Goal: Transaction & Acquisition: Purchase product/service

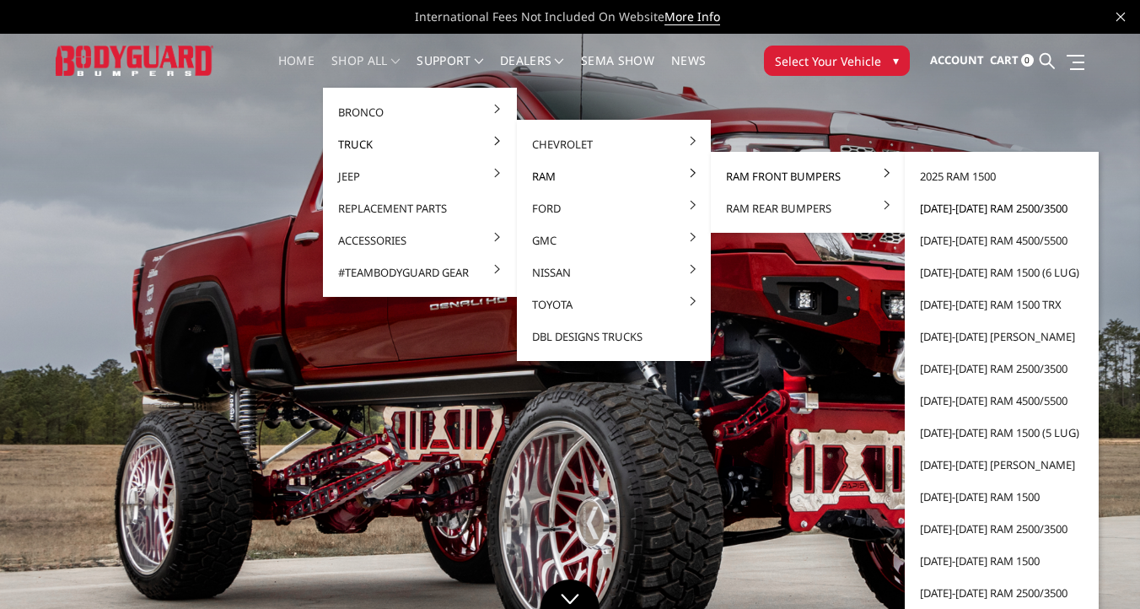
click at [997, 208] on link "[DATE]-[DATE] Ram 2500/3500" at bounding box center [1001, 208] width 180 height 32
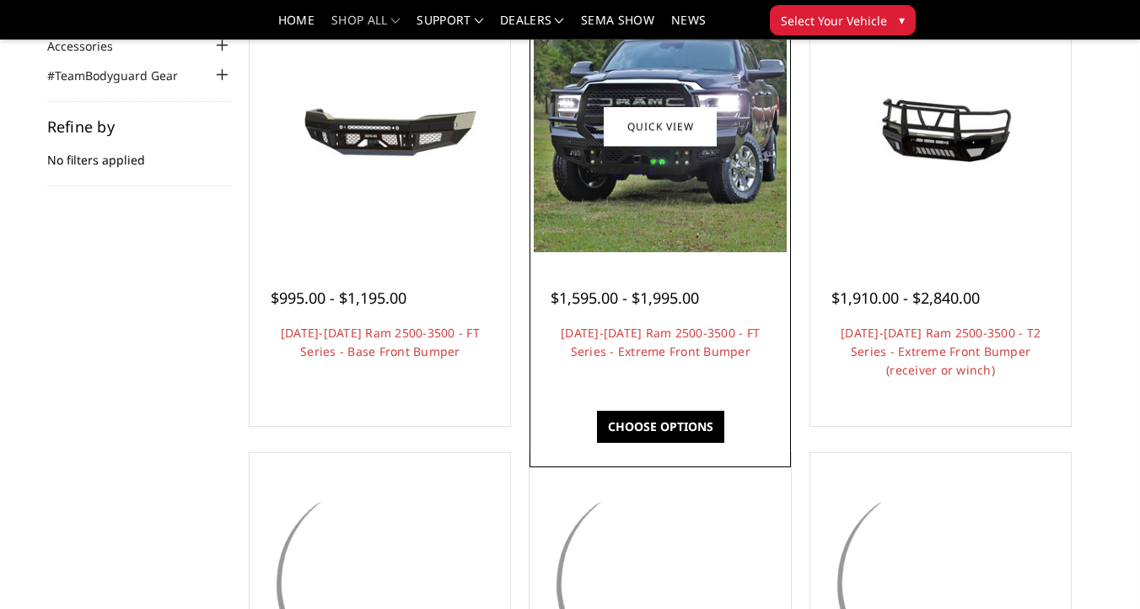
scroll to position [230, 0]
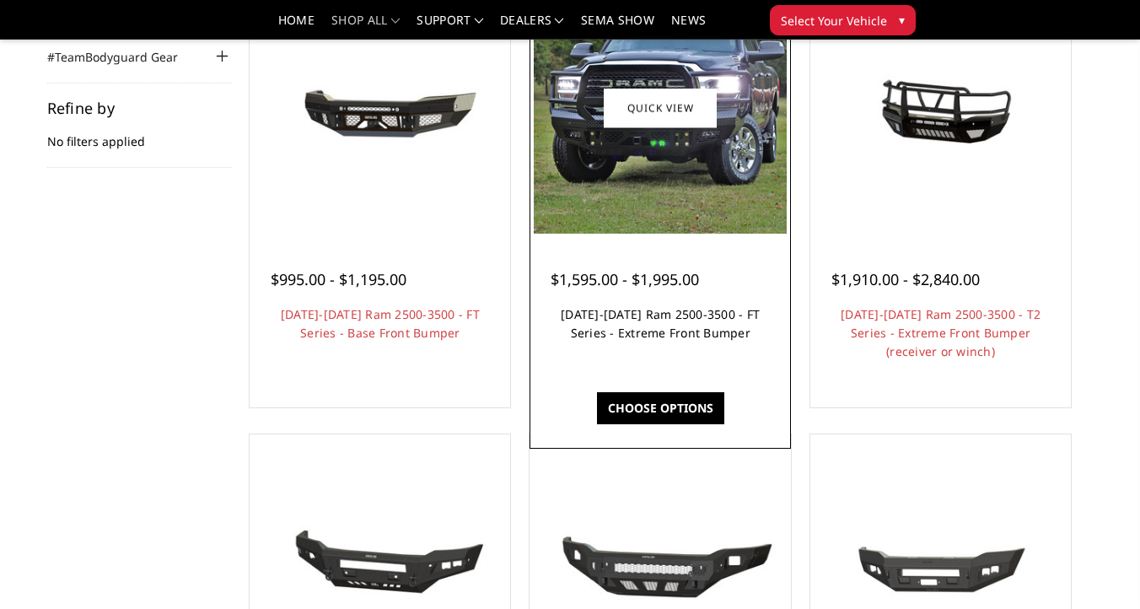
click at [705, 341] on link "2019-2025 Ram 2500-3500 - FT Series - Extreme Front Bumper" at bounding box center [660, 323] width 199 height 35
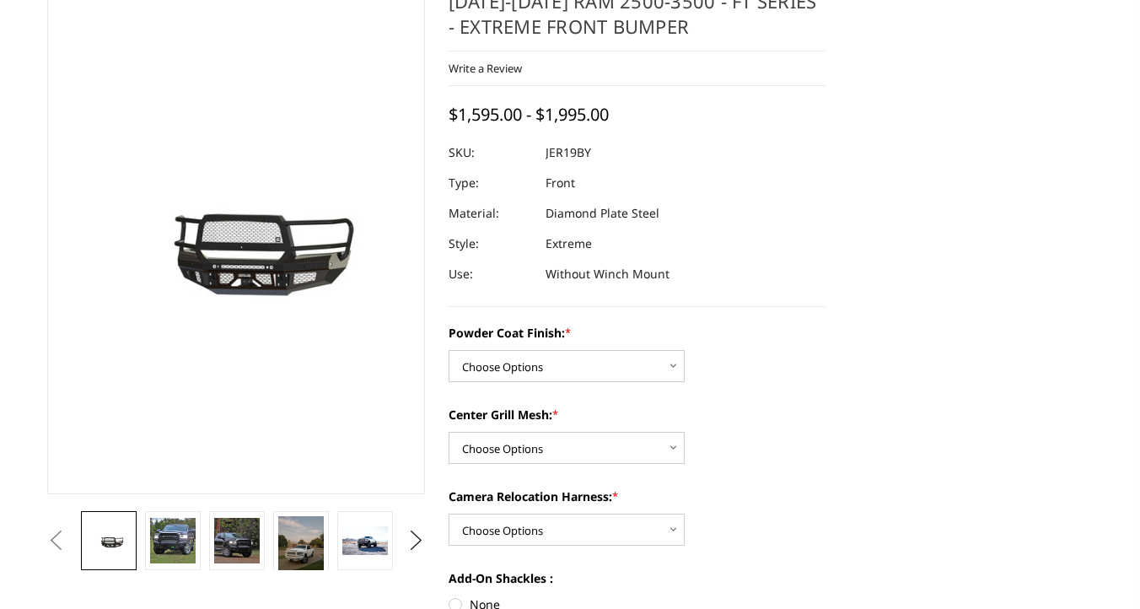
scroll to position [165, 0]
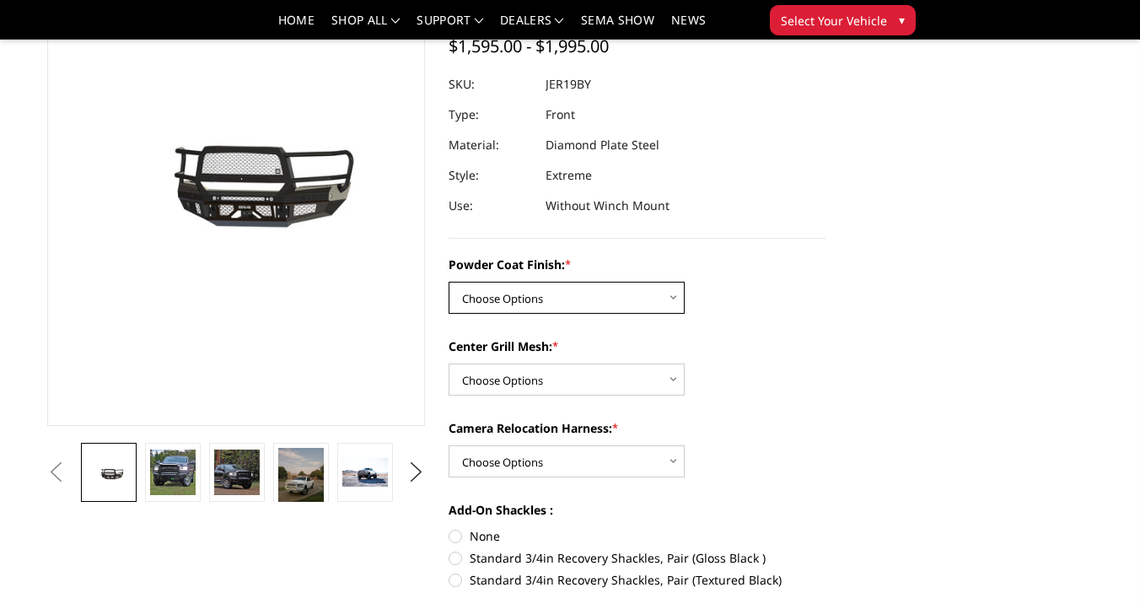
click at [615, 282] on select "Choose Options Bare Metal Gloss Black Powder Coat Textured Black Powder Coat" at bounding box center [567, 298] width 236 height 32
select select "3216"
click at [449, 282] on select "Choose Options Bare Metal Gloss Black Powder Coat Textured Black Powder Coat" at bounding box center [567, 298] width 236 height 32
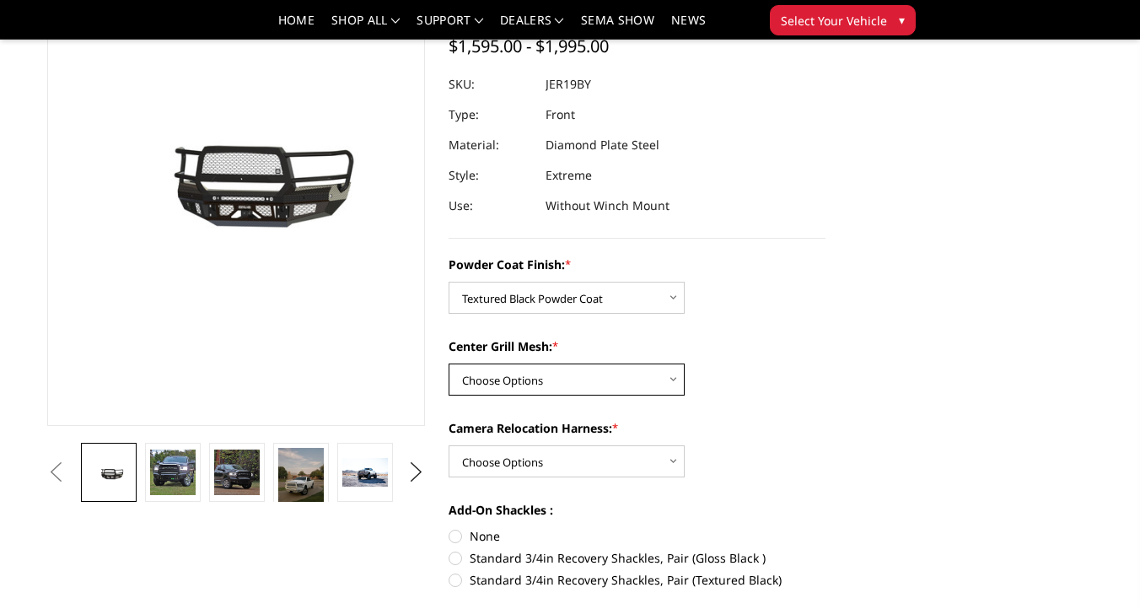
click at [557, 384] on select "Choose Options WITH Expanded Metal in Center Grill WITHOUT Expanded Metal in Ce…" at bounding box center [567, 379] width 236 height 32
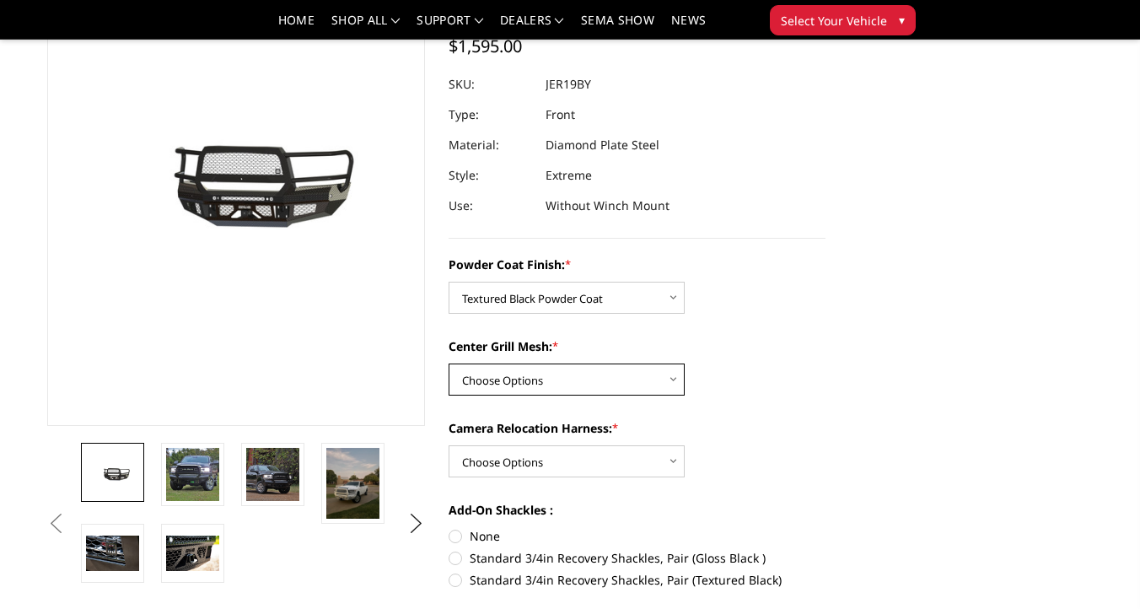
select select "3217"
click at [449, 363] on select "Choose Options WITH Expanded Metal in Center Grill WITHOUT Expanded Metal in Ce…" at bounding box center [567, 379] width 236 height 32
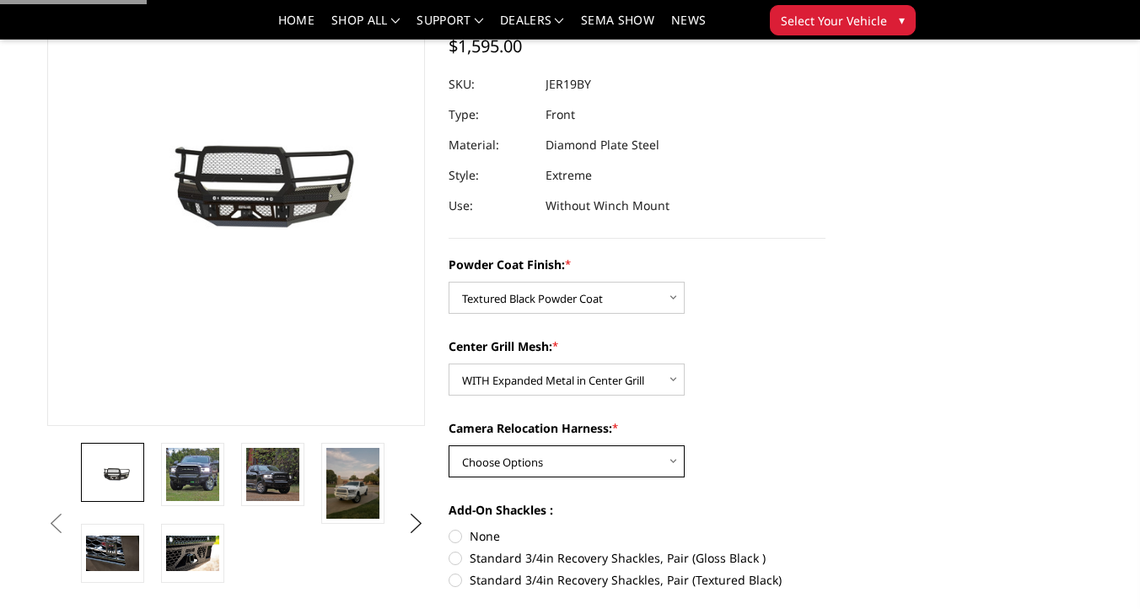
click at [546, 455] on select "Choose Options WITH Camera Relocation Harness WITHOUT Camera Relocation Harness" at bounding box center [567, 461] width 236 height 32
select select "3219"
click at [449, 445] on select "Choose Options WITH Camera Relocation Harness WITHOUT Camera Relocation Harness" at bounding box center [567, 461] width 236 height 32
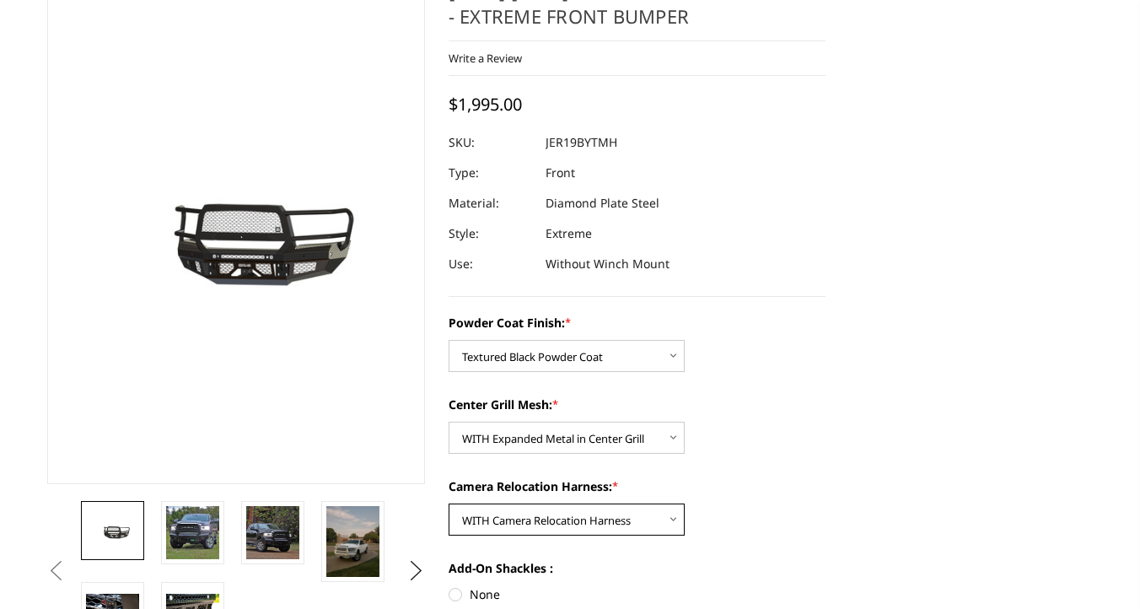
scroll to position [0, 0]
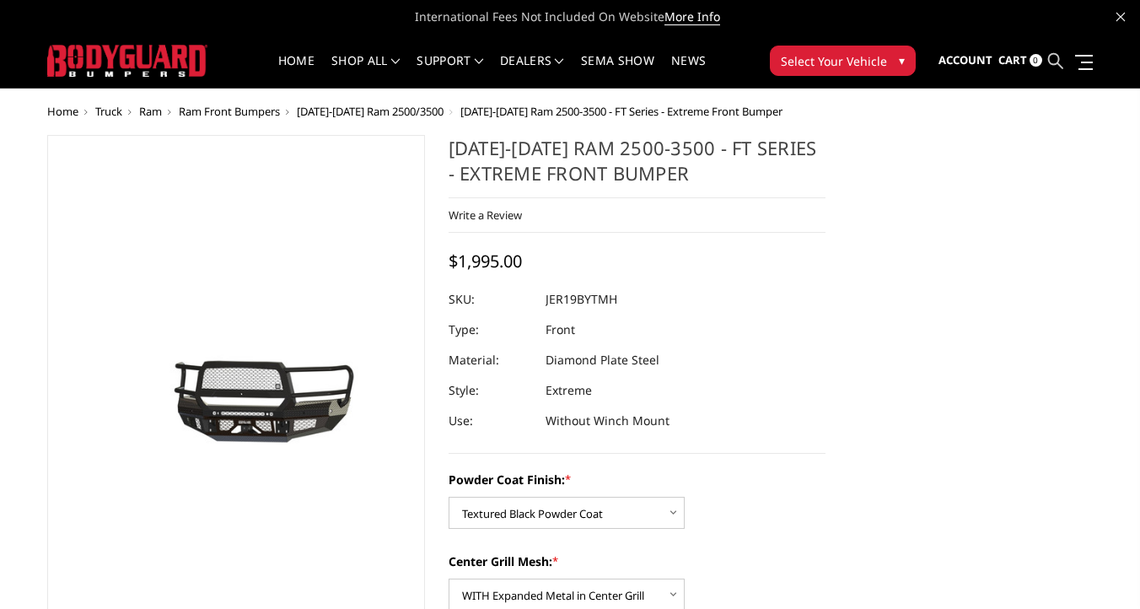
click at [1056, 66] on icon at bounding box center [1055, 60] width 15 height 15
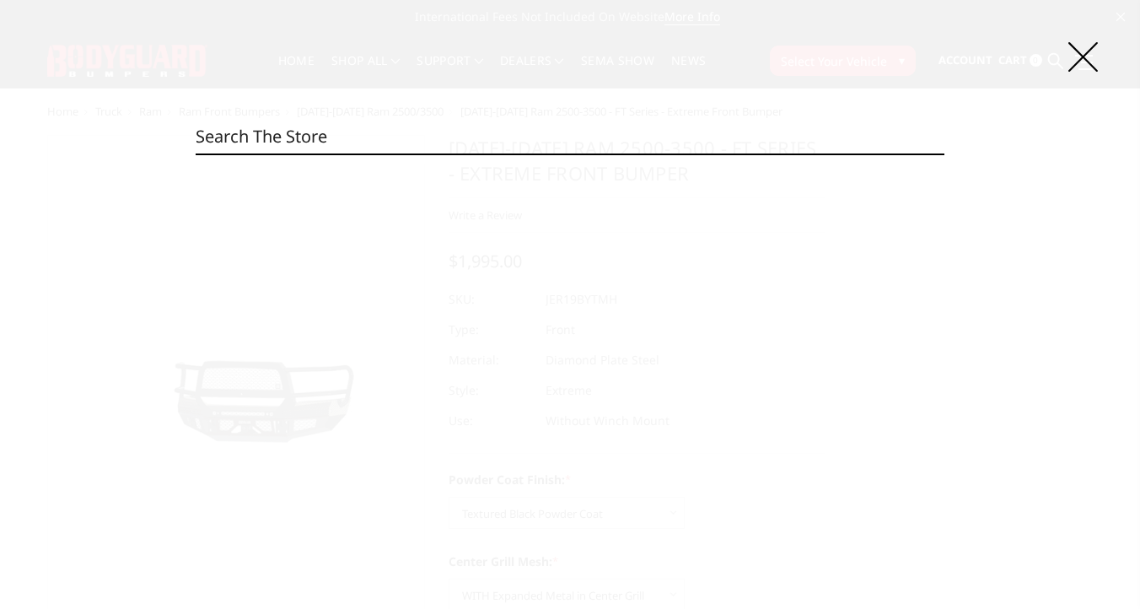
click at [342, 130] on input "Search" at bounding box center [570, 137] width 749 height 34
click at [298, 125] on input "Search" at bounding box center [570, 137] width 749 height 34
click at [1089, 60] on icon at bounding box center [1083, 57] width 30 height 30
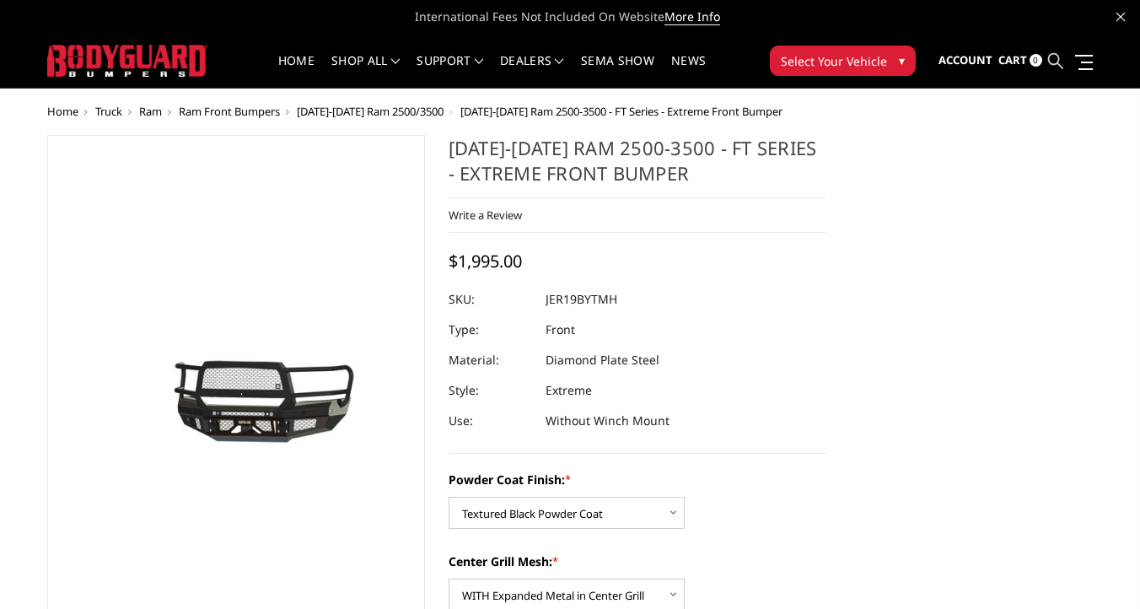
click at [1055, 62] on icon at bounding box center [1055, 60] width 15 height 15
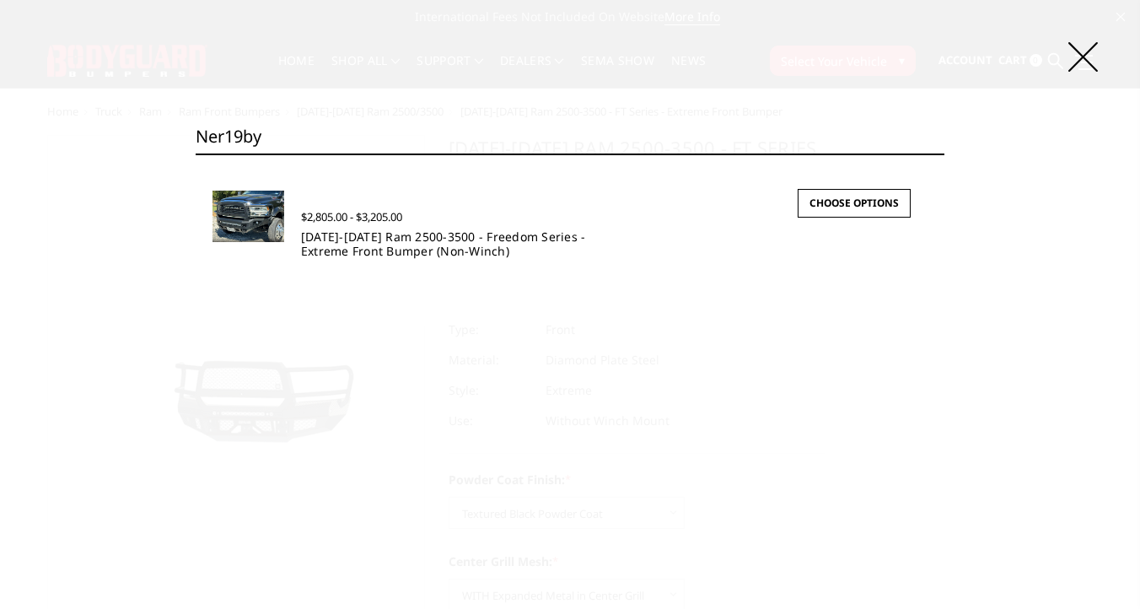
type input "ner19by"
click at [470, 248] on link "[DATE]-[DATE] Ram 2500-3500 - Freedom Series - Extreme Front Bumper (Non-Winch)" at bounding box center [443, 243] width 285 height 30
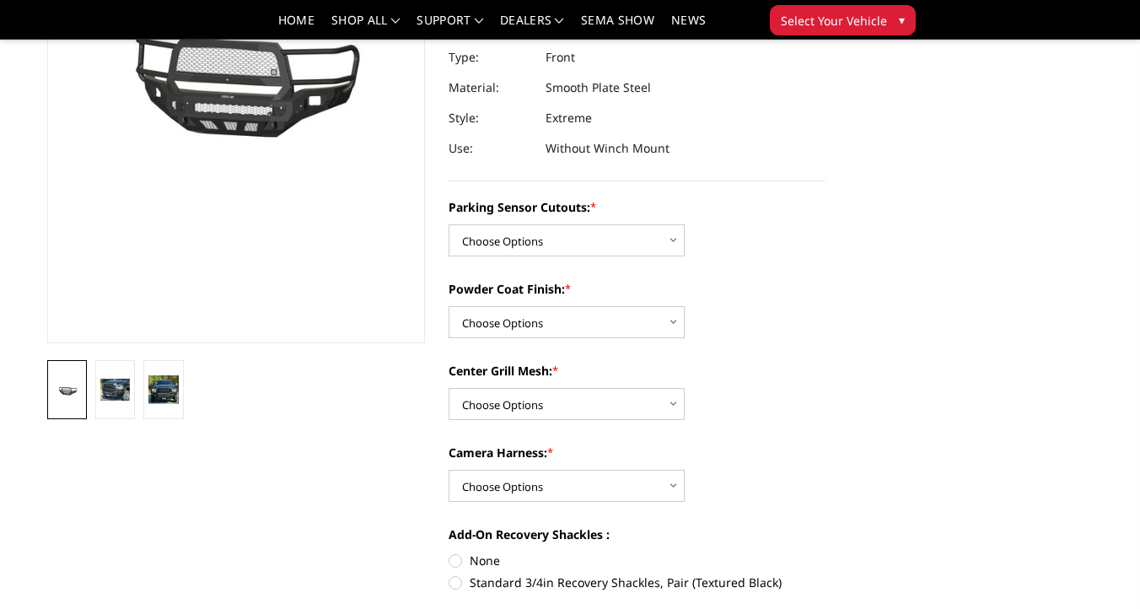
scroll to position [244, 0]
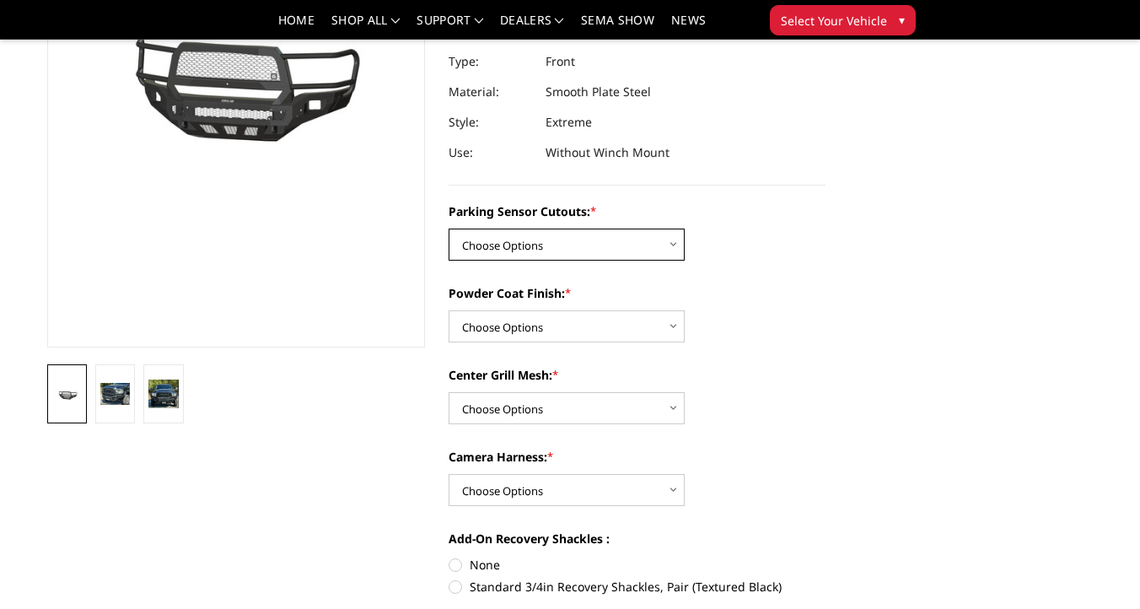
click at [554, 239] on select "Choose Options No - Without Parking Sensor Cutouts Yes - With Parking Sensor Cu…" at bounding box center [567, 244] width 236 height 32
select select "2701"
click at [449, 228] on select "Choose Options No - Without Parking Sensor Cutouts Yes - With Parking Sensor Cu…" at bounding box center [567, 244] width 236 height 32
click at [573, 326] on select "Choose Options Bare Metal Texture Black Powder Coat" at bounding box center [567, 326] width 236 height 32
select select "2703"
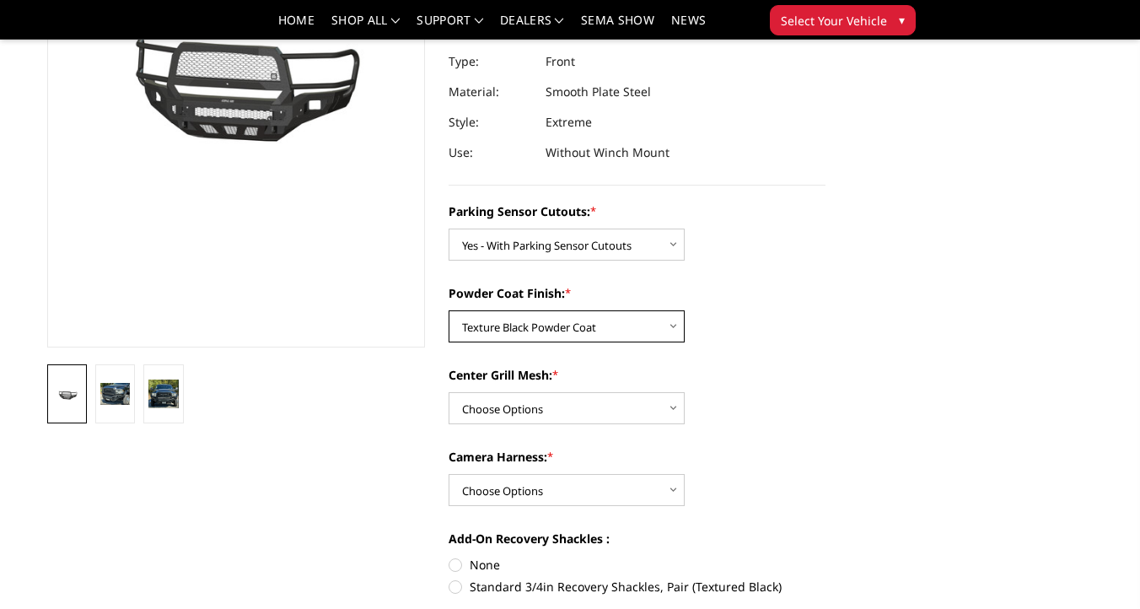
click at [449, 310] on select "Choose Options Bare Metal Texture Black Powder Coat" at bounding box center [567, 326] width 236 height 32
click at [551, 406] on select "Choose Options With Center Grill Mesh Without Center Grill Mesh" at bounding box center [567, 408] width 236 height 32
select select "2704"
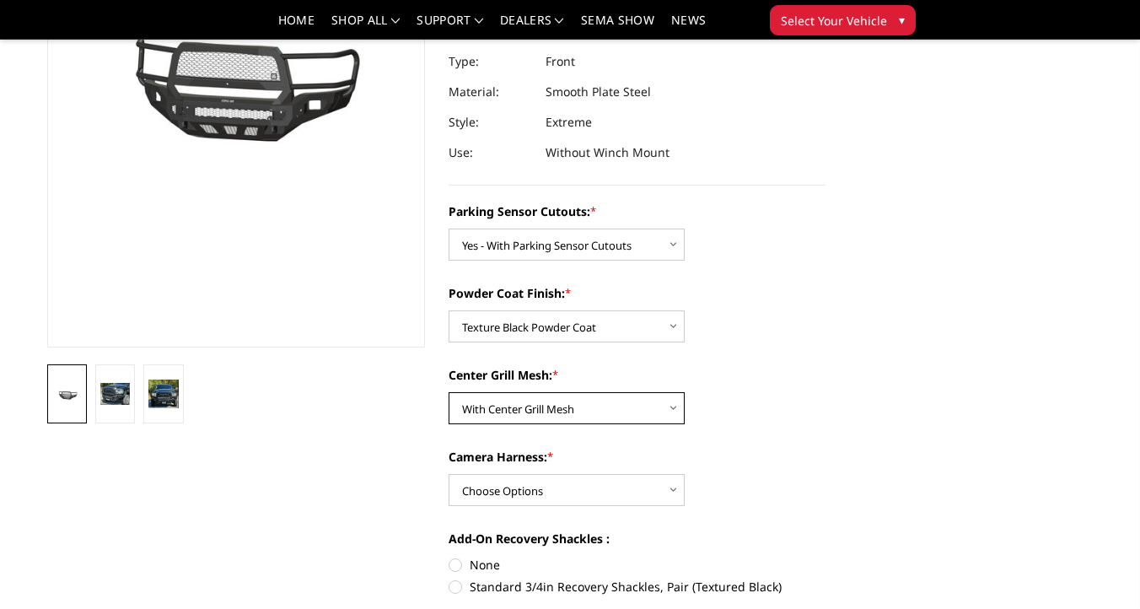
click at [449, 392] on select "Choose Options With Center Grill Mesh Without Center Grill Mesh" at bounding box center [567, 408] width 236 height 32
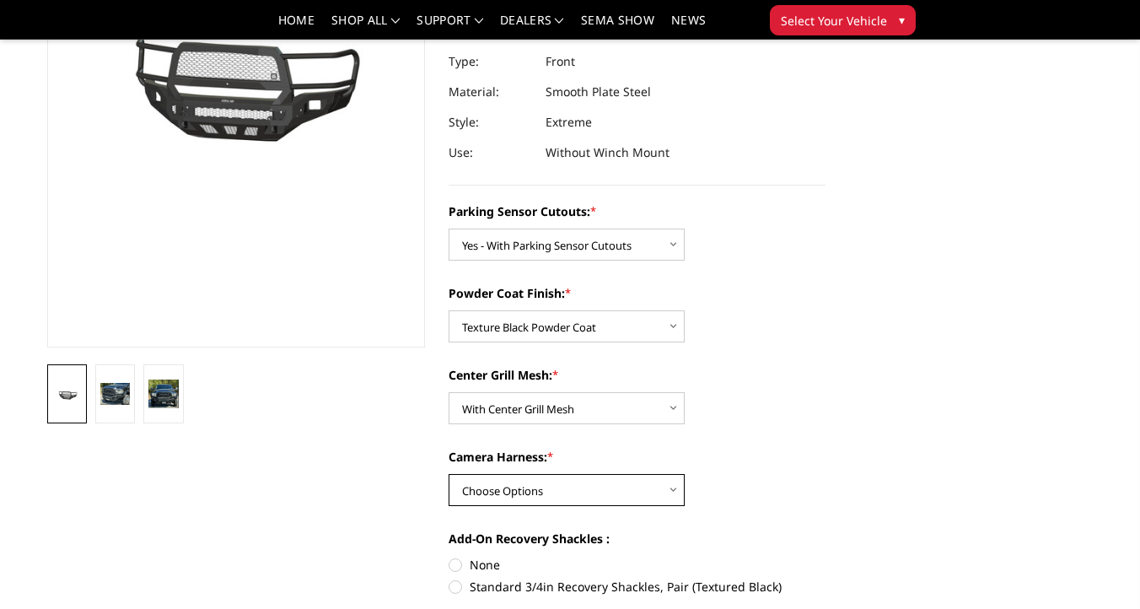
click at [548, 475] on select "Choose Options WITH Camera Harness WITHOUT Camera Harness" at bounding box center [567, 490] width 236 height 32
select select "2706"
click at [449, 474] on select "Choose Options WITH Camera Harness WITHOUT Camera Harness" at bounding box center [567, 490] width 236 height 32
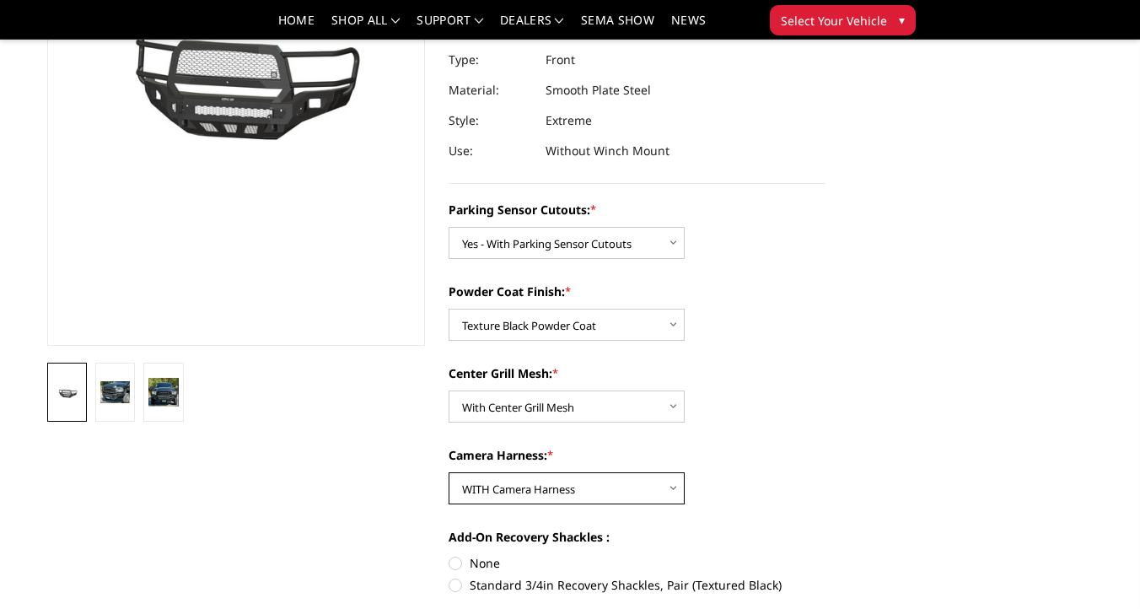
scroll to position [0, 0]
